Goal: Information Seeking & Learning: Learn about a topic

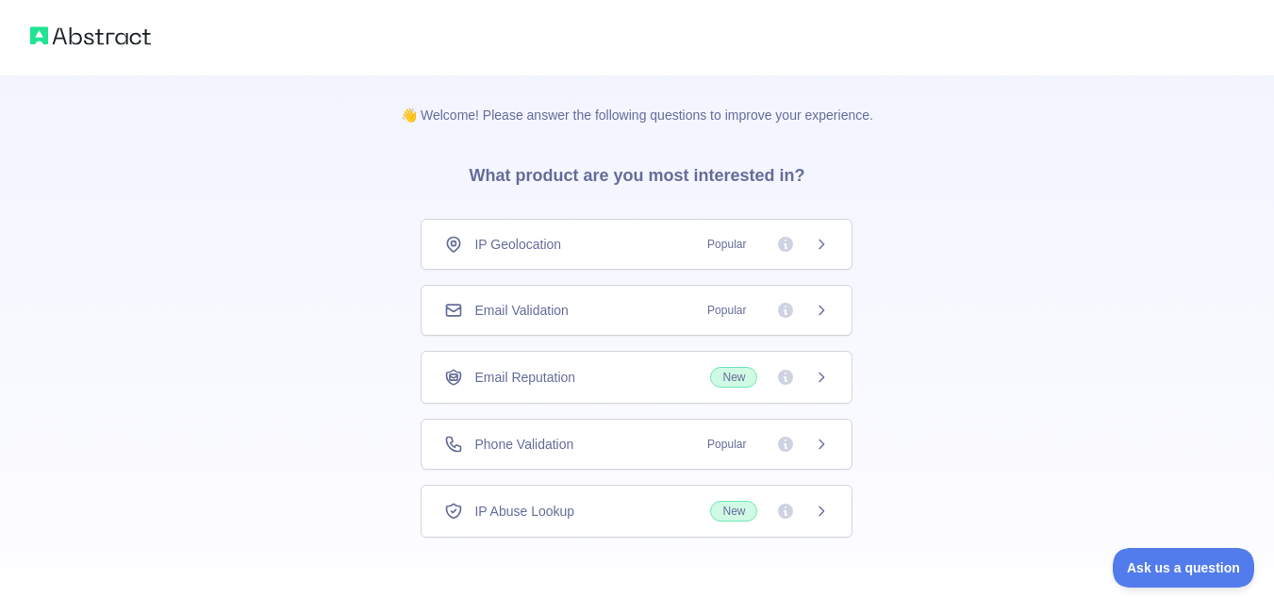
click at [817, 440] on icon at bounding box center [821, 444] width 15 height 15
click at [681, 510] on div "IP Abuse Lookup New" at bounding box center [636, 511] width 385 height 21
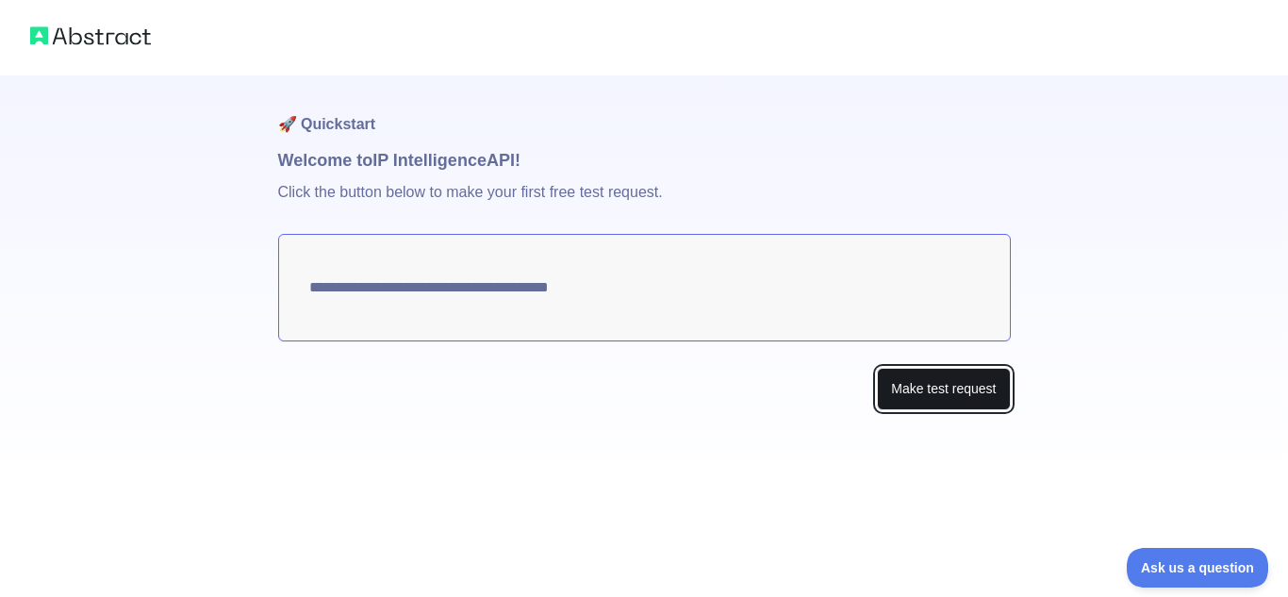
click at [896, 389] on button "Make test request" at bounding box center [943, 389] width 133 height 42
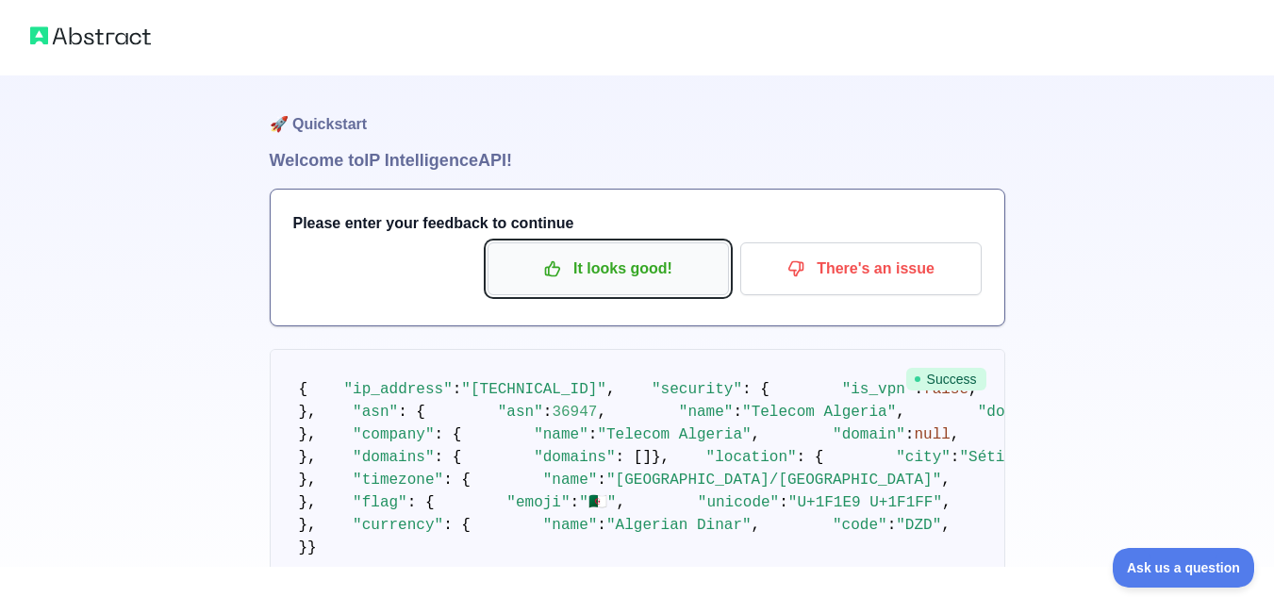
click at [597, 271] on p "It looks good!" at bounding box center [608, 269] width 213 height 32
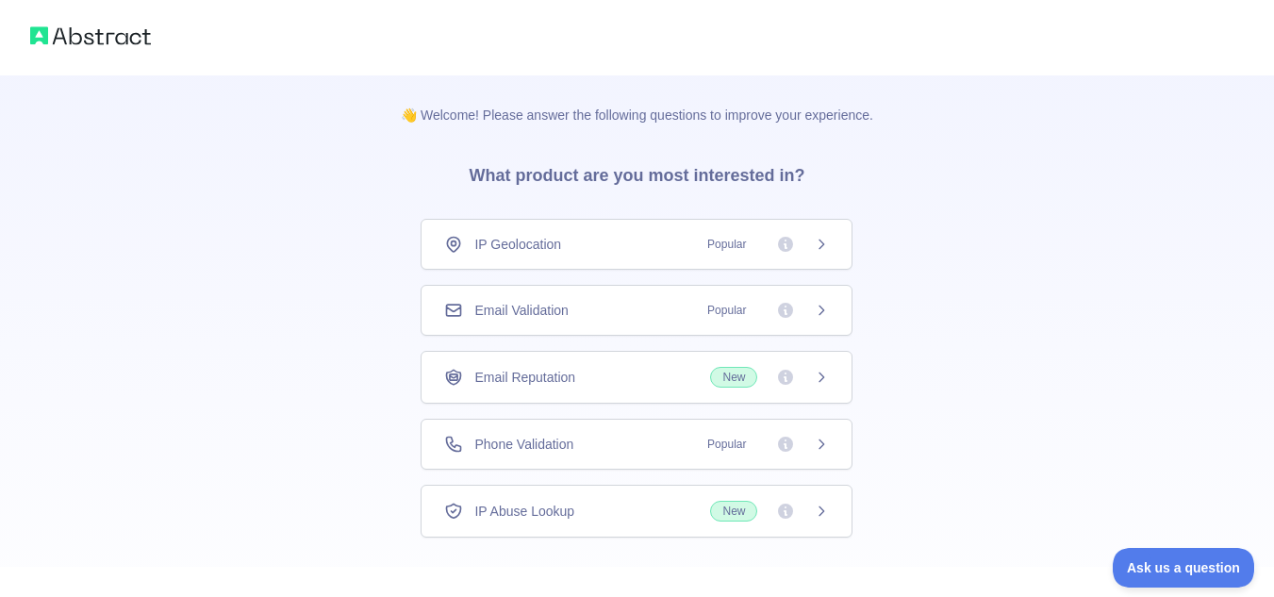
click at [656, 431] on div "Phone Validation Popular" at bounding box center [637, 444] width 432 height 51
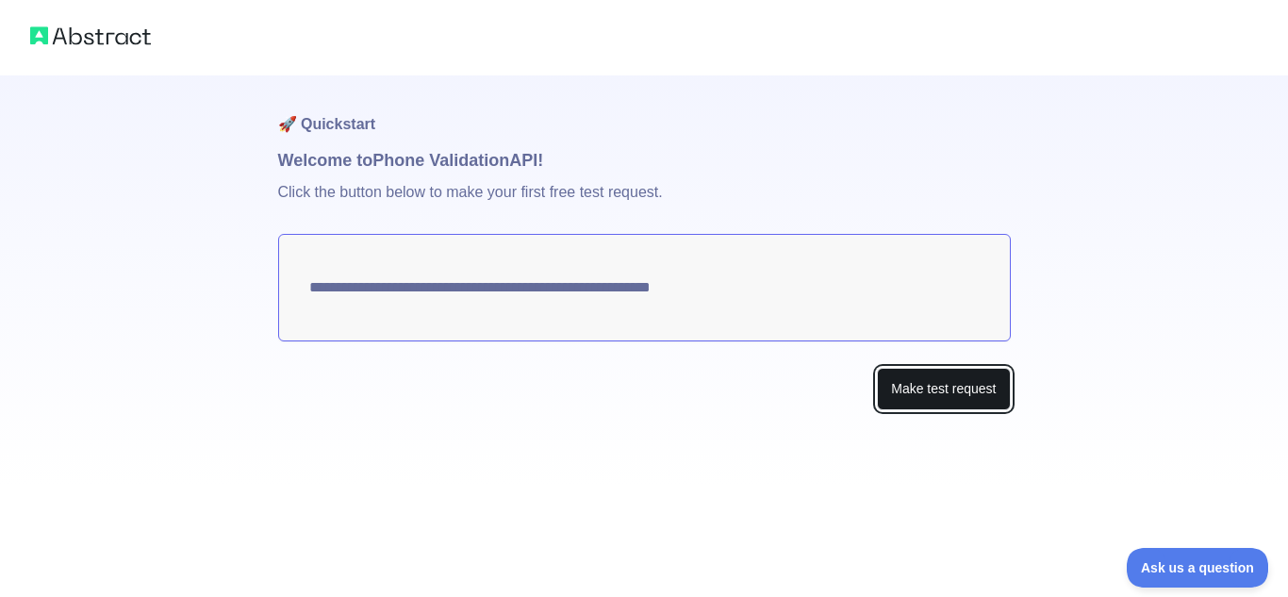
click at [891, 386] on button "Make test request" at bounding box center [943, 389] width 133 height 42
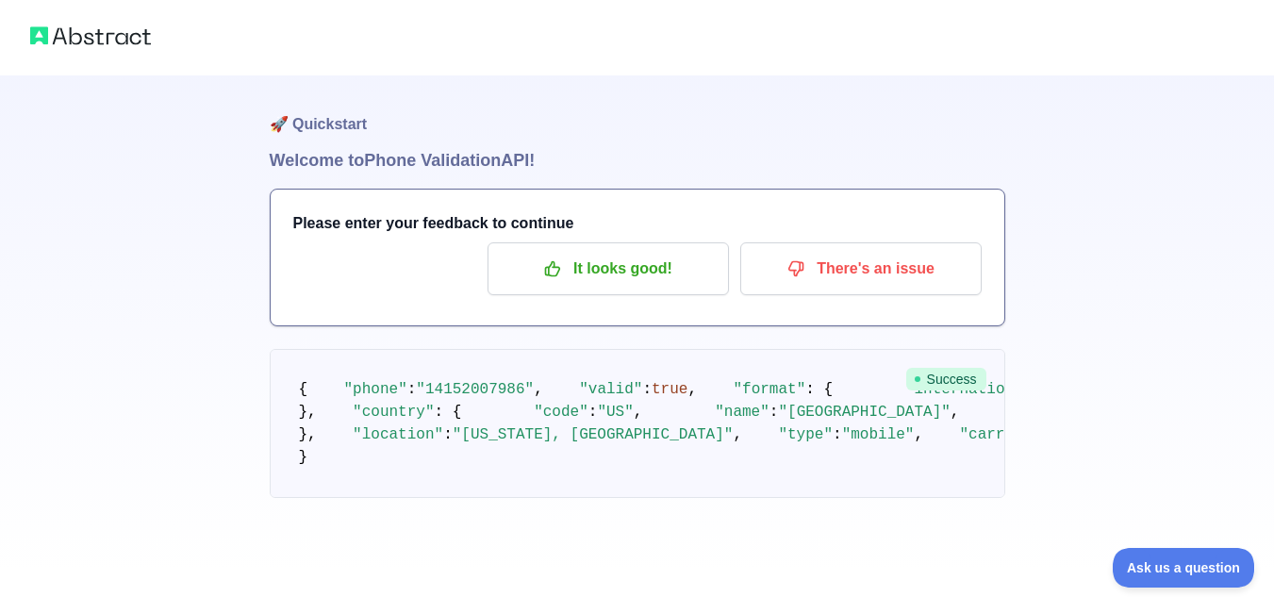
scroll to position [161, 0]
